Goal: Check status

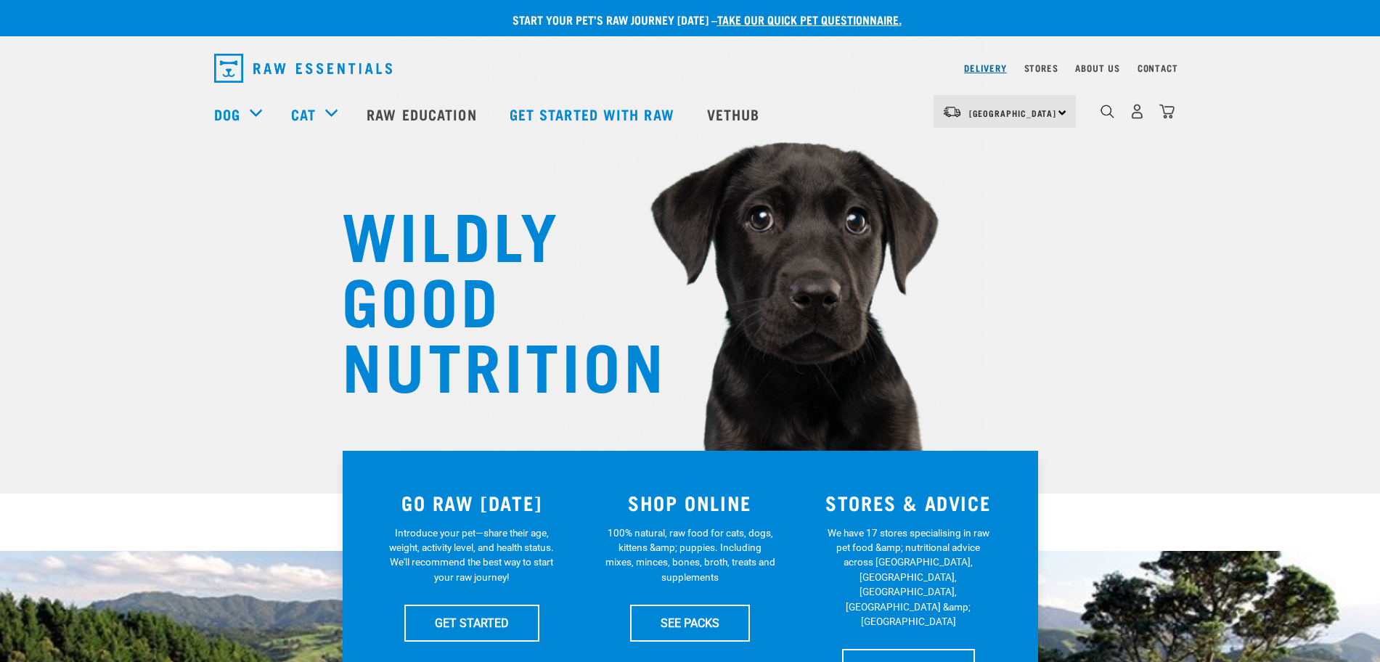
click at [982, 65] on link "Delivery" at bounding box center [985, 67] width 42 height 5
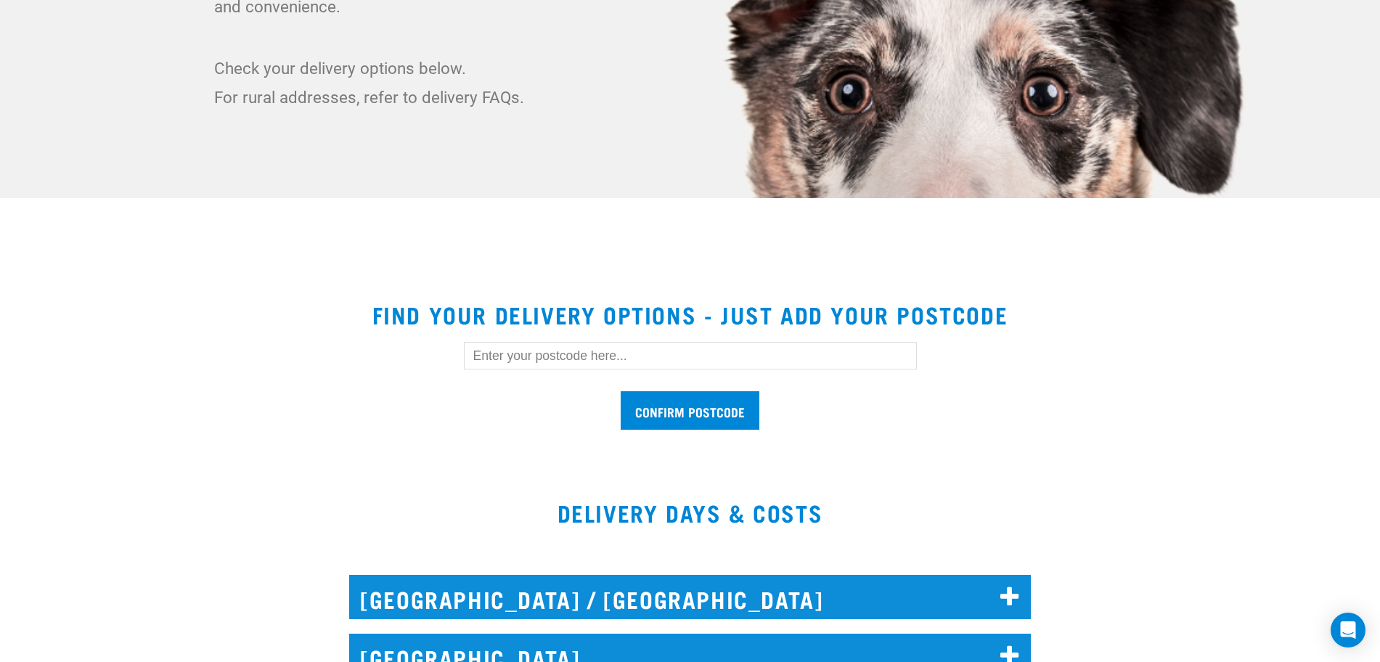
scroll to position [363, 0]
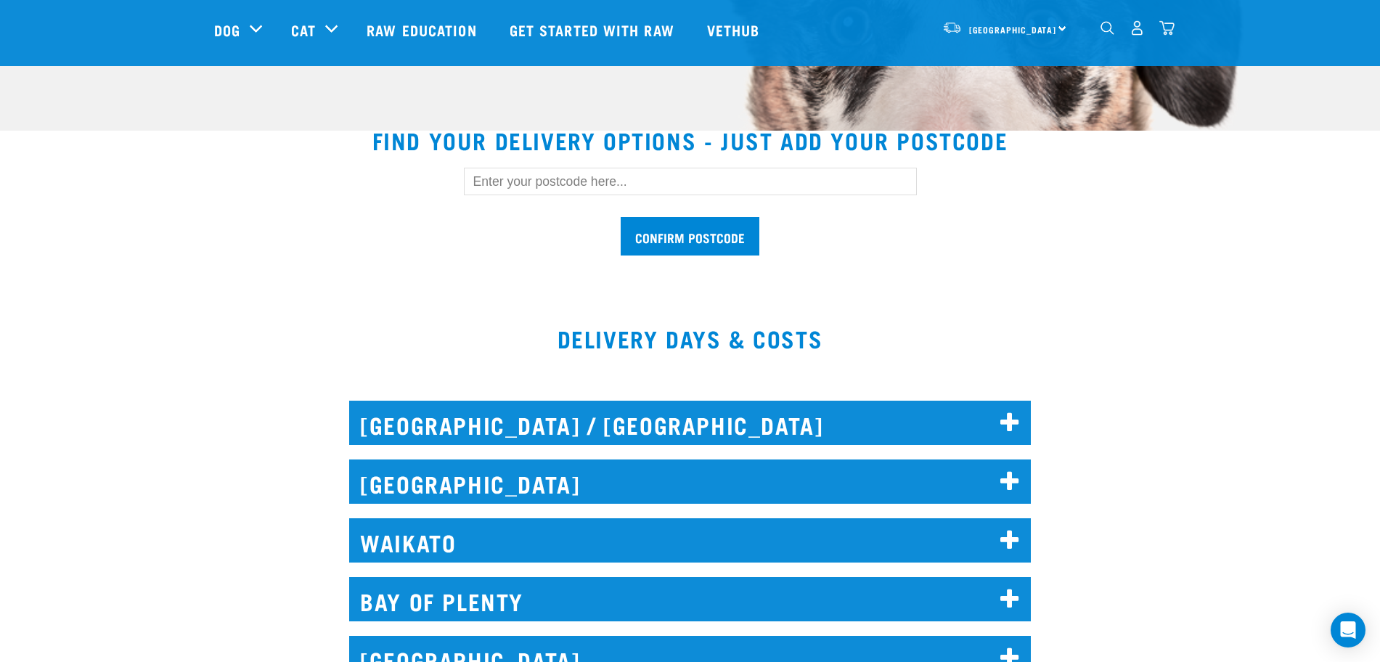
click at [552, 192] on input "text" at bounding box center [690, 182] width 453 height 28
click at [621, 217] on input "Confirm postcode" at bounding box center [690, 236] width 139 height 38
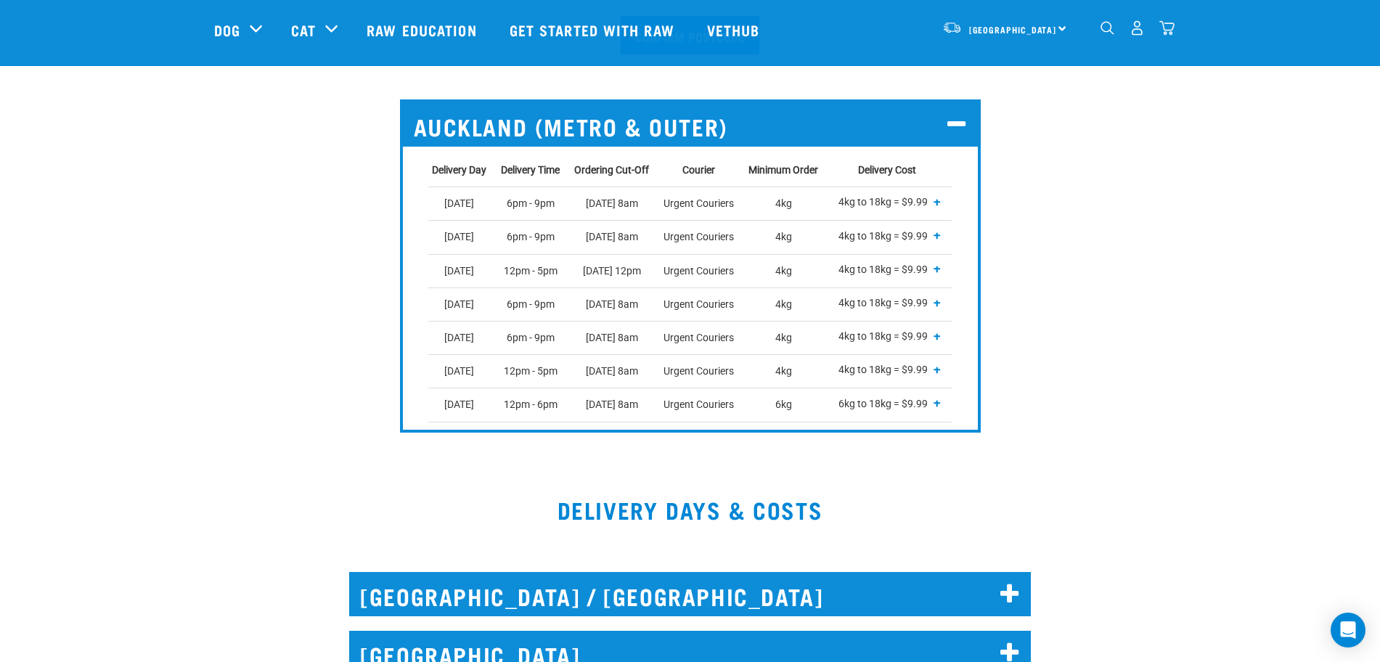
scroll to position [726, 0]
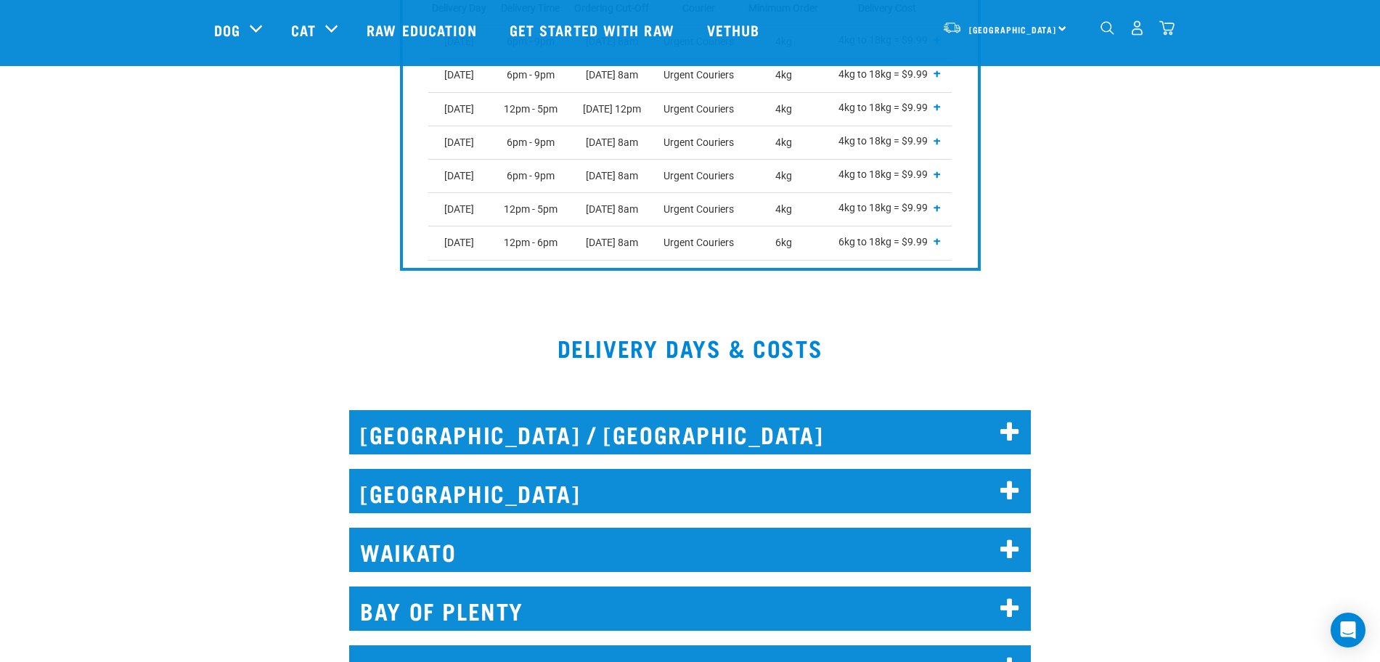
click at [582, 421] on h2 "[GEOGRAPHIC_DATA] / [GEOGRAPHIC_DATA]" at bounding box center [690, 432] width 682 height 44
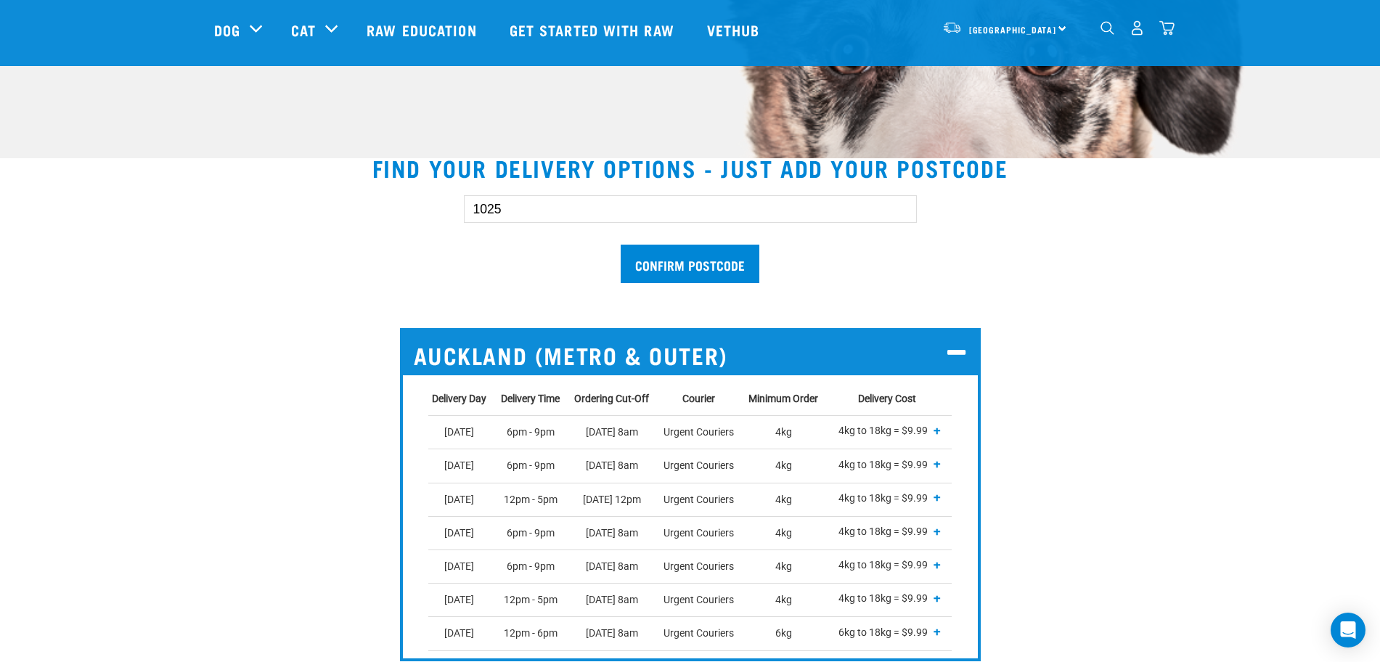
scroll to position [272, 0]
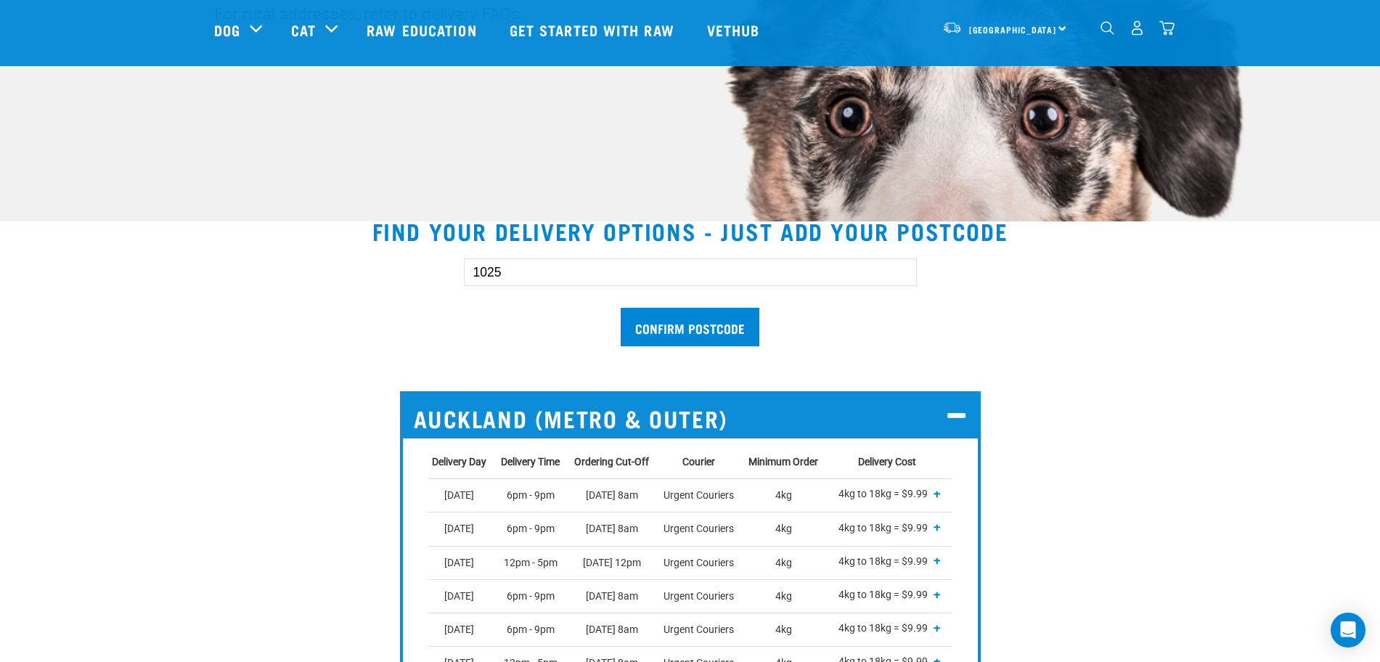
drag, startPoint x: 624, startPoint y: 275, endPoint x: 360, endPoint y: 233, distance: 267.6
click at [348, 276] on div "1025 Confirm postcode" at bounding box center [690, 295] width 999 height 120
click at [621, 308] on input "Confirm postcode" at bounding box center [690, 327] width 139 height 38
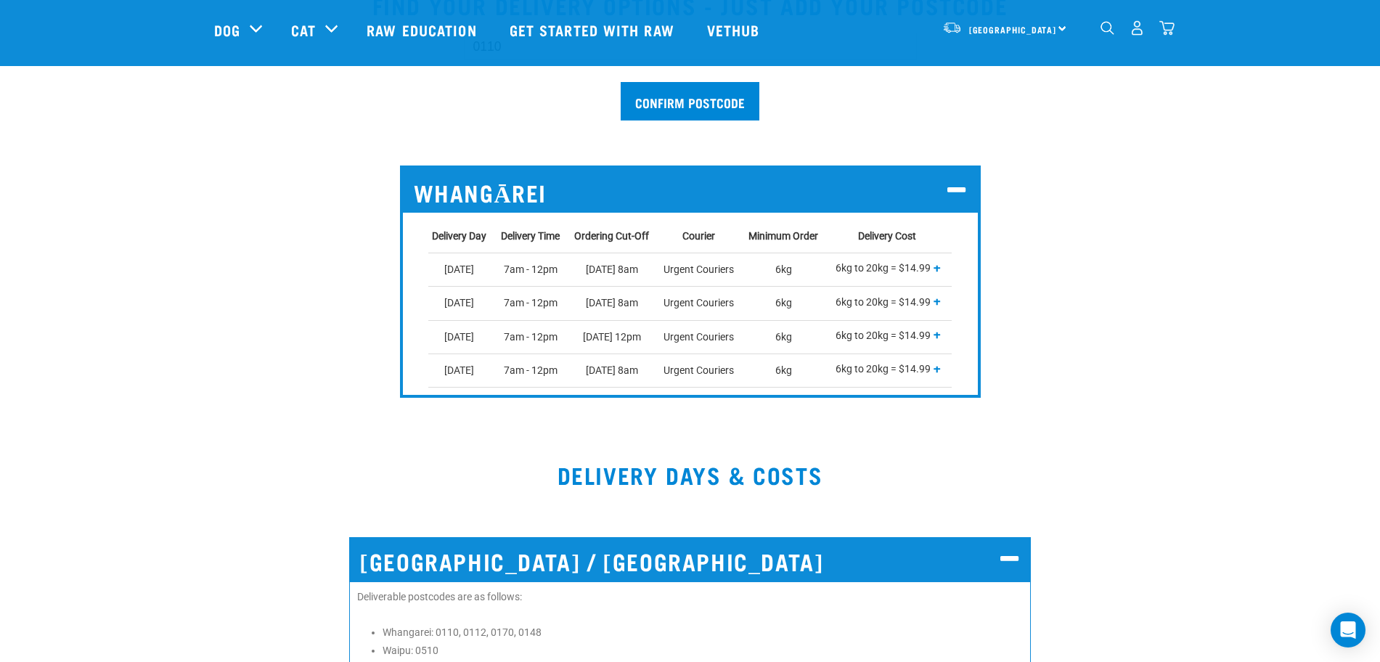
scroll to position [363, 0]
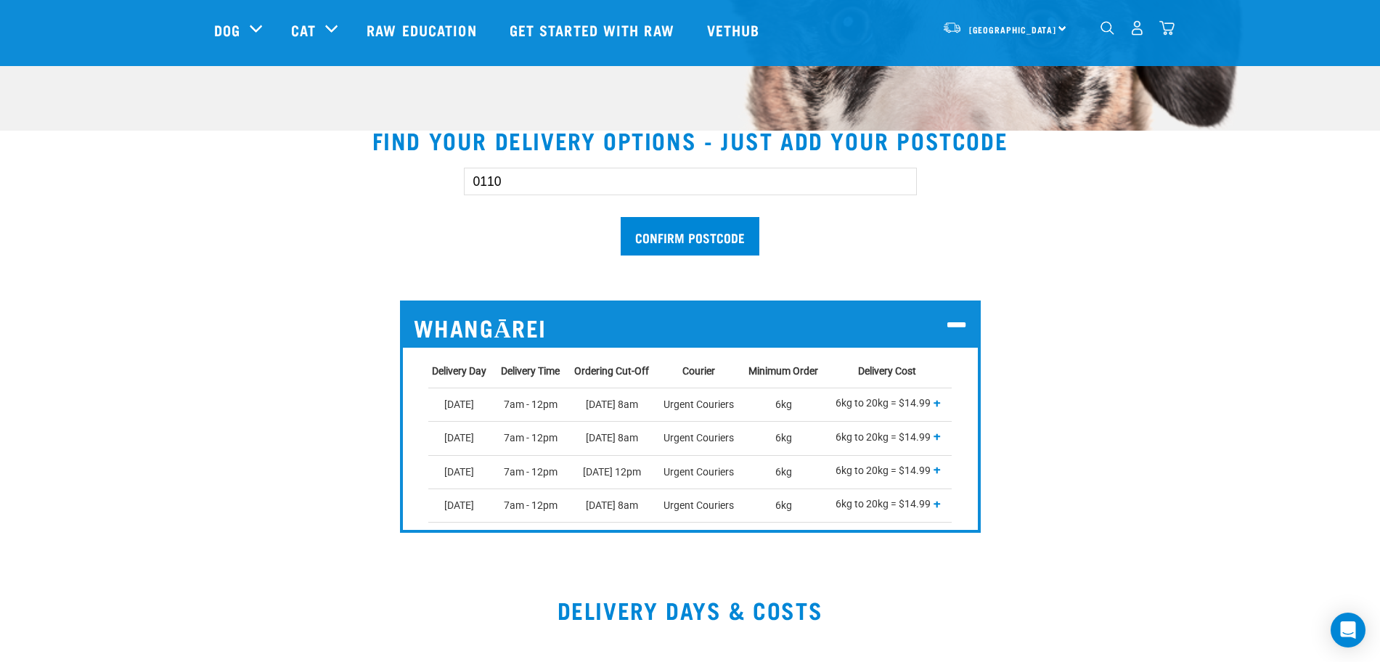
click at [931, 317] on h2 "Whangārei" at bounding box center [690, 325] width 575 height 44
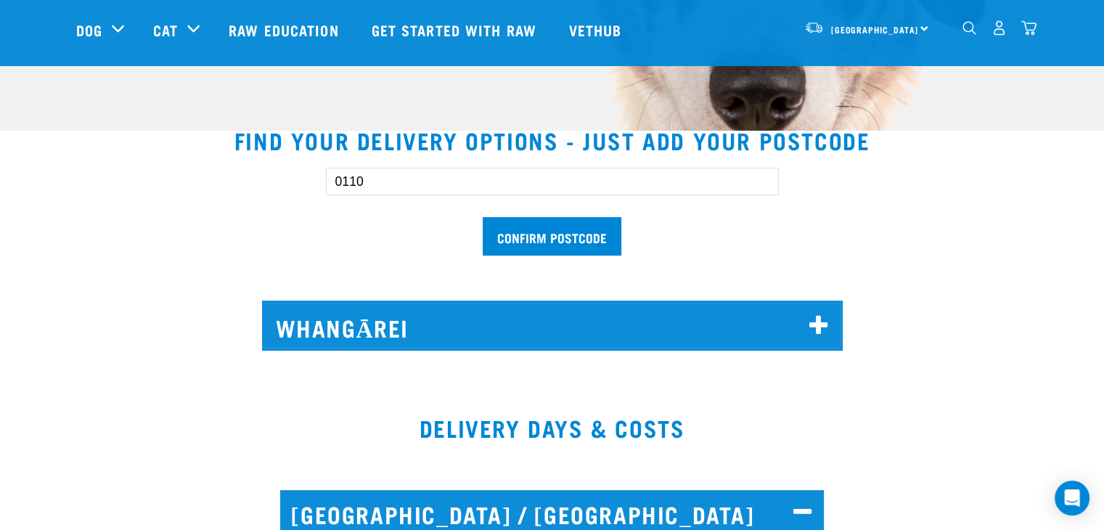
click at [520, 339] on h2 "Whangārei" at bounding box center [552, 325] width 575 height 44
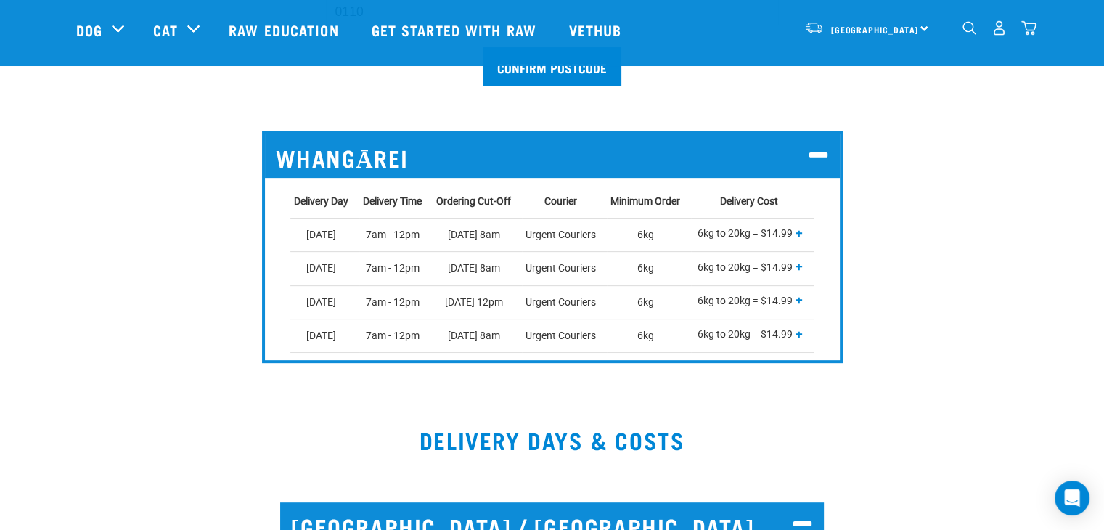
scroll to position [508, 0]
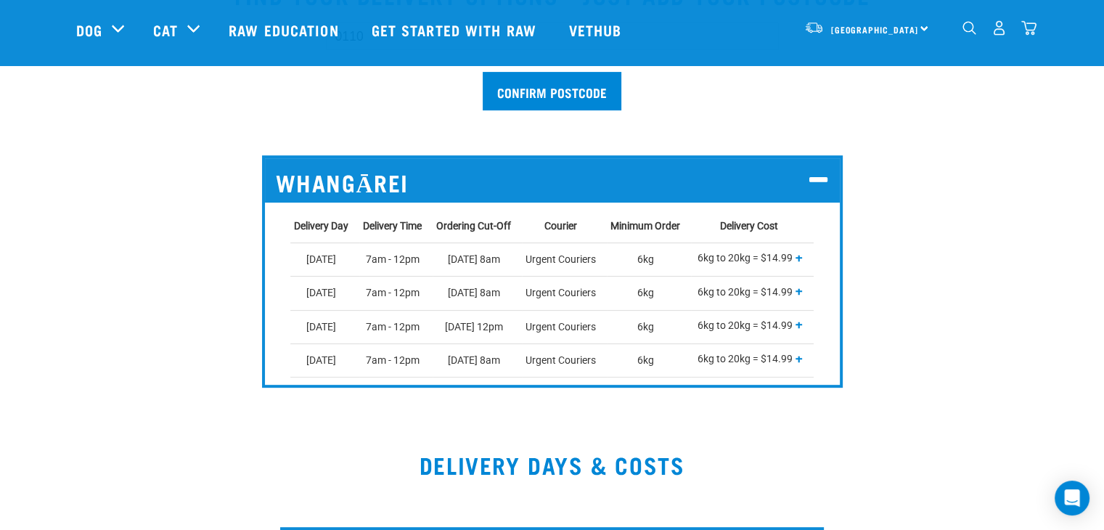
click at [790, 176] on h2 "Whangārei" at bounding box center [552, 180] width 575 height 44
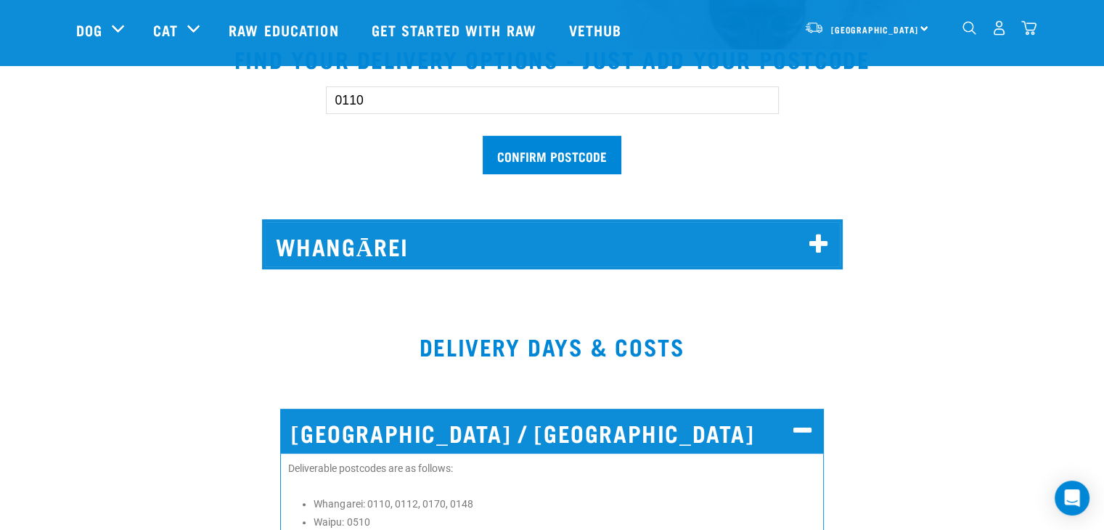
scroll to position [436, 0]
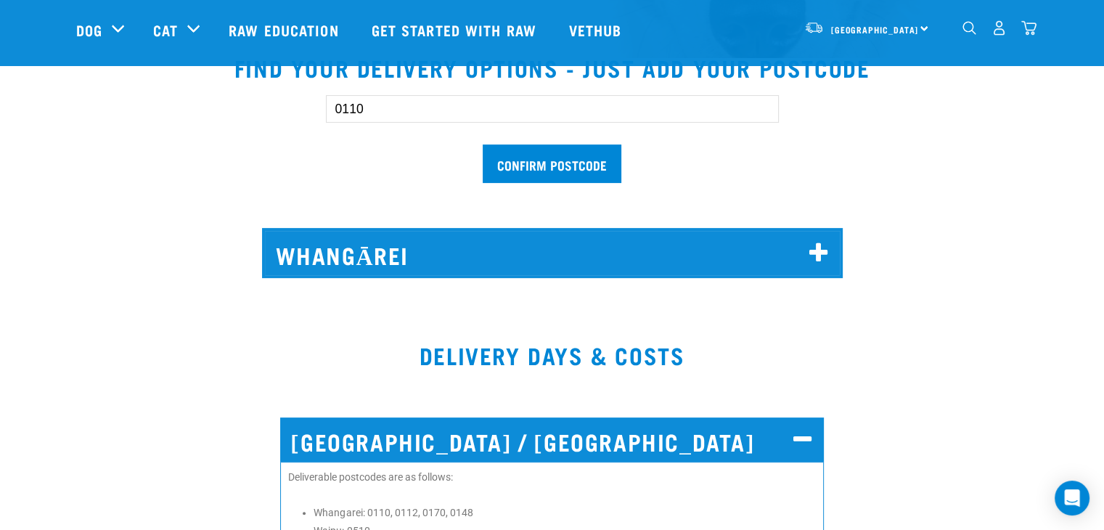
click at [589, 242] on h2 "Whangārei" at bounding box center [552, 253] width 575 height 44
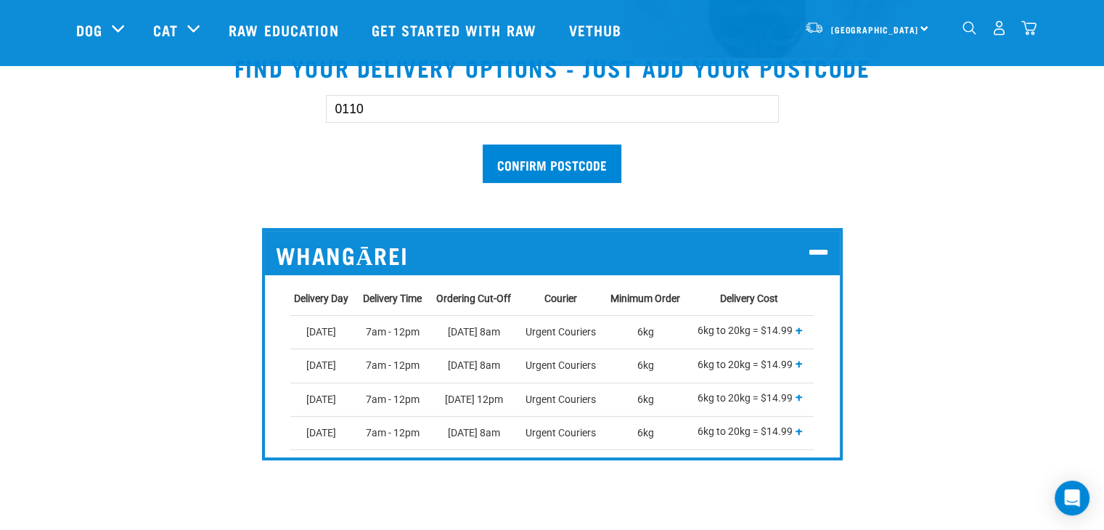
drag, startPoint x: 369, startPoint y: 114, endPoint x: 226, endPoint y: 98, distance: 143.2
click at [226, 98] on div "0110 Confirm postcode" at bounding box center [552, 132] width 999 height 120
type input "0110"
click at [483, 144] on input "Confirm postcode" at bounding box center [552, 163] width 139 height 38
